Goal: Information Seeking & Learning: Understand process/instructions

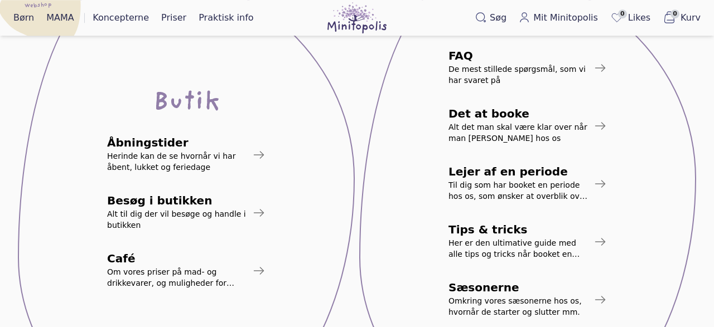
scroll to position [174, 0]
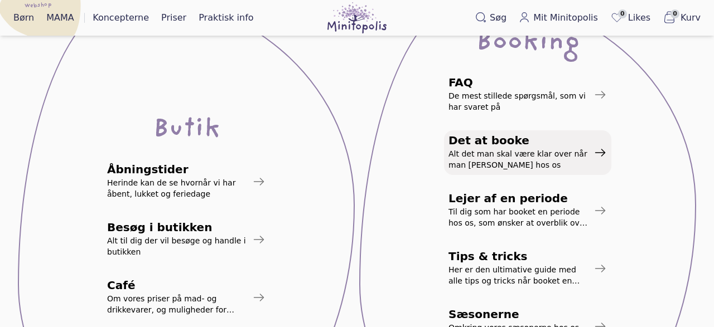
click at [571, 152] on span "Alt det man skal være klar over når man booker hos os" at bounding box center [518, 159] width 141 height 22
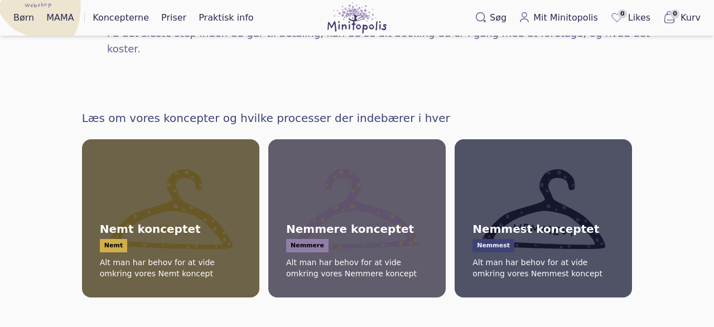
scroll to position [1160, 0]
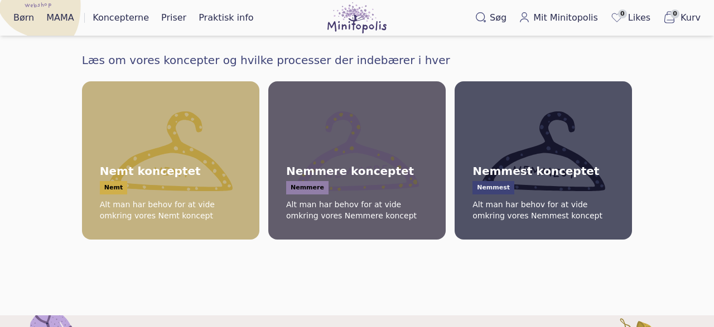
click at [209, 125] on span "Nemt konceptet Nemt Alt man har behov for at vide omkring vores Nemt koncept" at bounding box center [171, 160] width 186 height 167
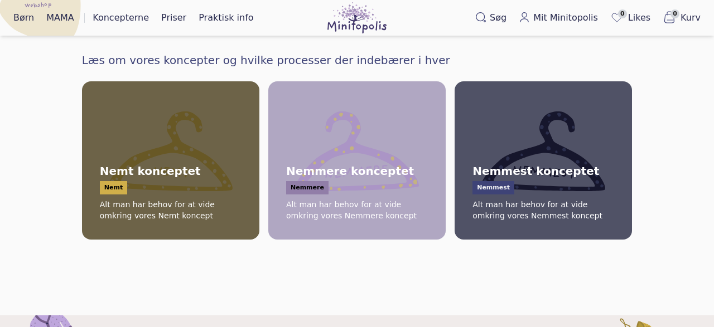
click at [361, 107] on span "Nemmere konceptet Nemmere Alt man har behov for at vide omkring vores Nemmere k…" at bounding box center [357, 160] width 186 height 167
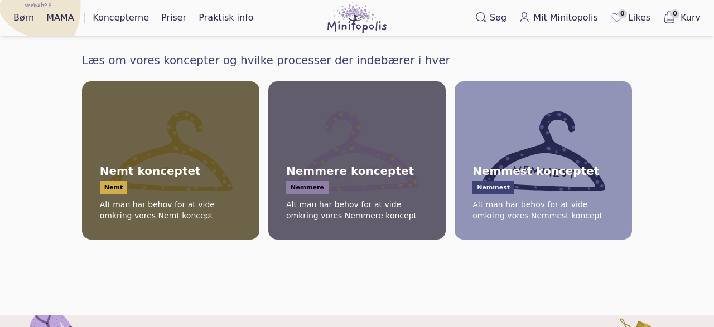
click at [537, 99] on span "Nemmest konceptet Nemmest Alt man har behov for at vide omkring vores Nemmest k…" at bounding box center [543, 160] width 186 height 167
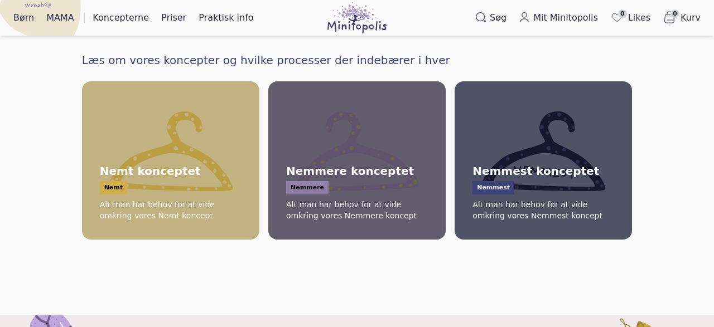
click at [212, 96] on span "Nemt konceptet Nemt Alt man har behov for at vide omkring vores Nemt koncept" at bounding box center [171, 160] width 186 height 167
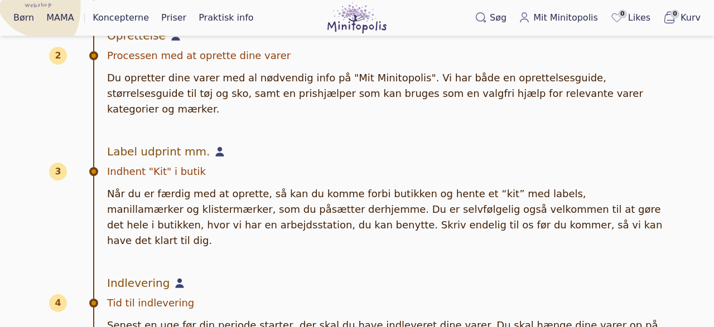
scroll to position [638, 0]
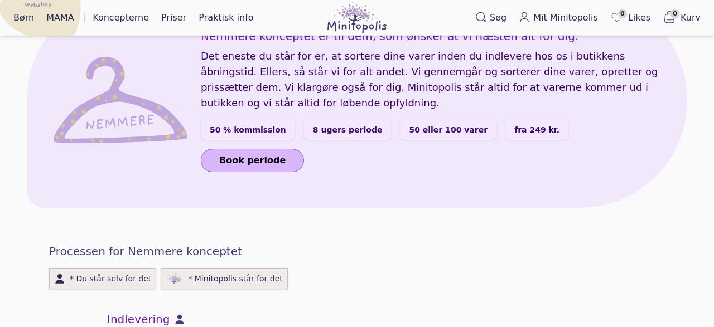
scroll to position [232, 0]
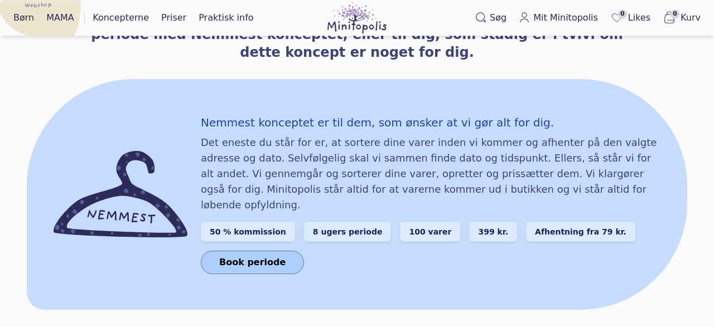
scroll to position [174, 0]
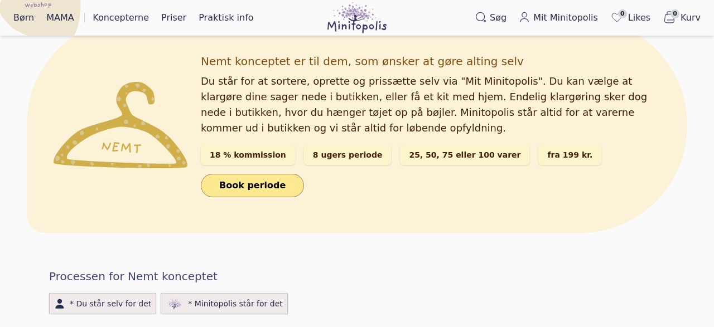
scroll to position [232, 0]
